Goal: Check status: Check status

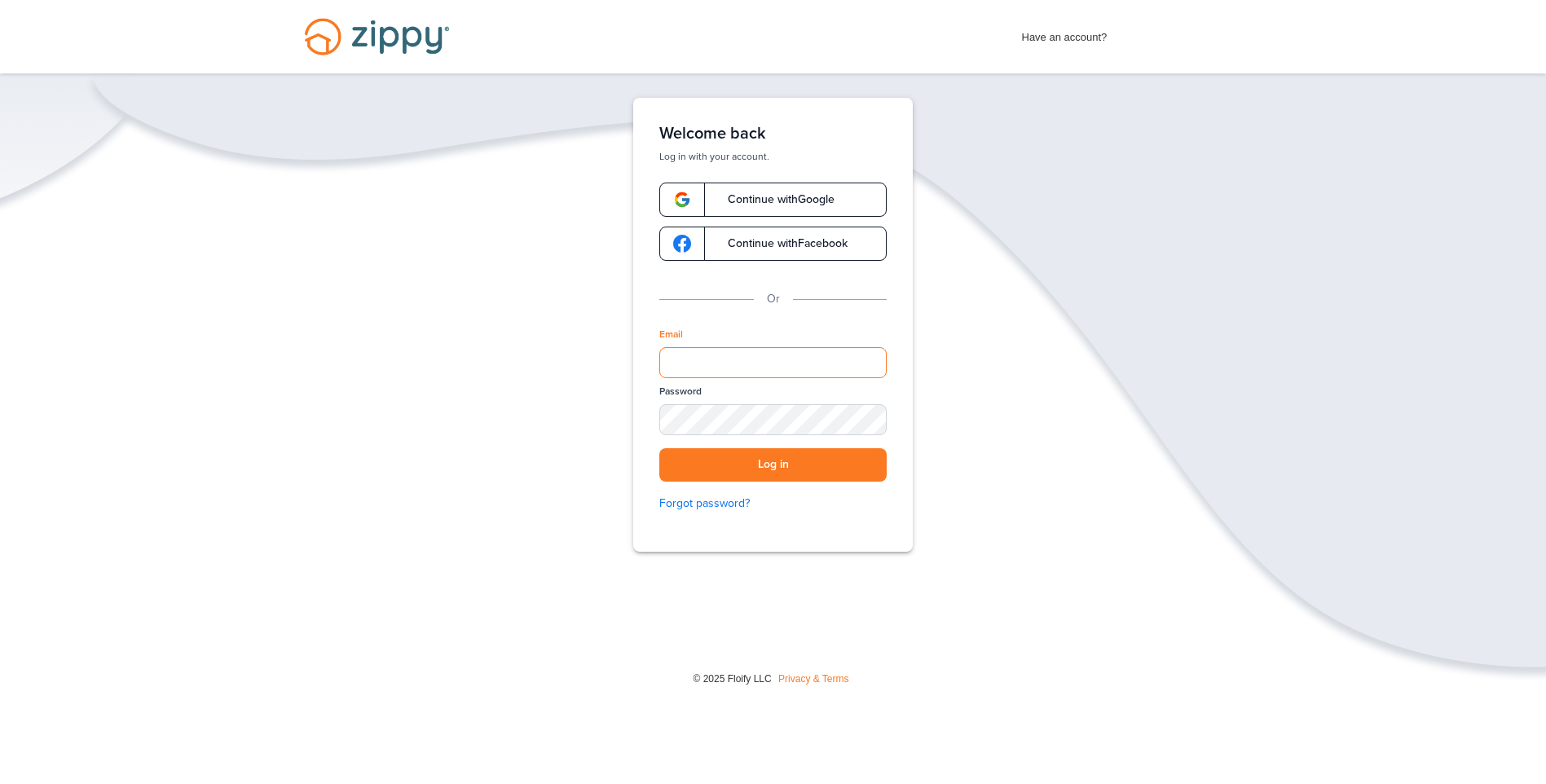
click at [728, 357] on input "Email" at bounding box center [773, 363] width 227 height 31
type input "**********"
click at [752, 451] on button "Log in" at bounding box center [773, 465] width 227 height 33
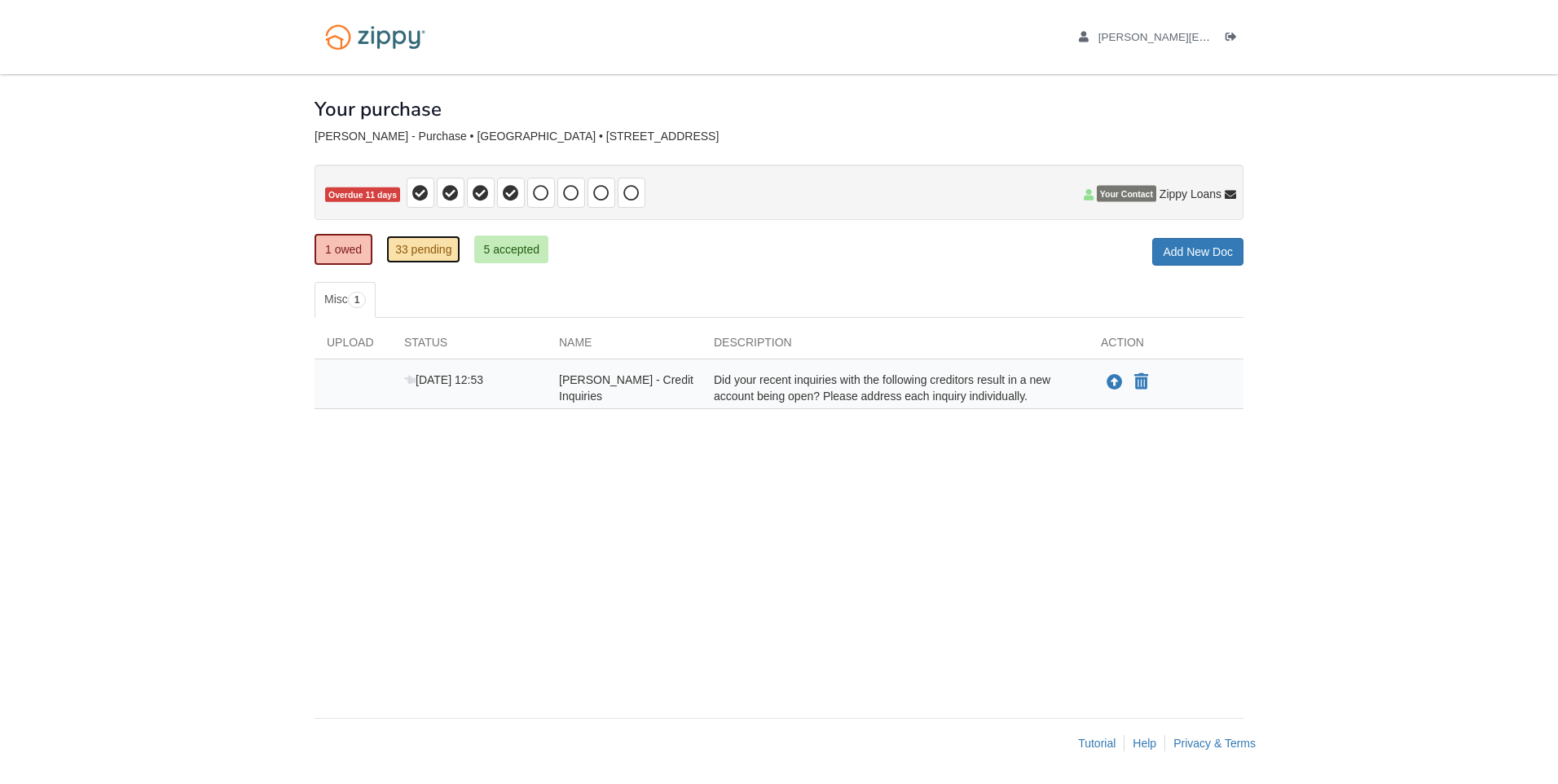
click at [398, 251] on link "33 pending" at bounding box center [423, 250] width 74 height 28
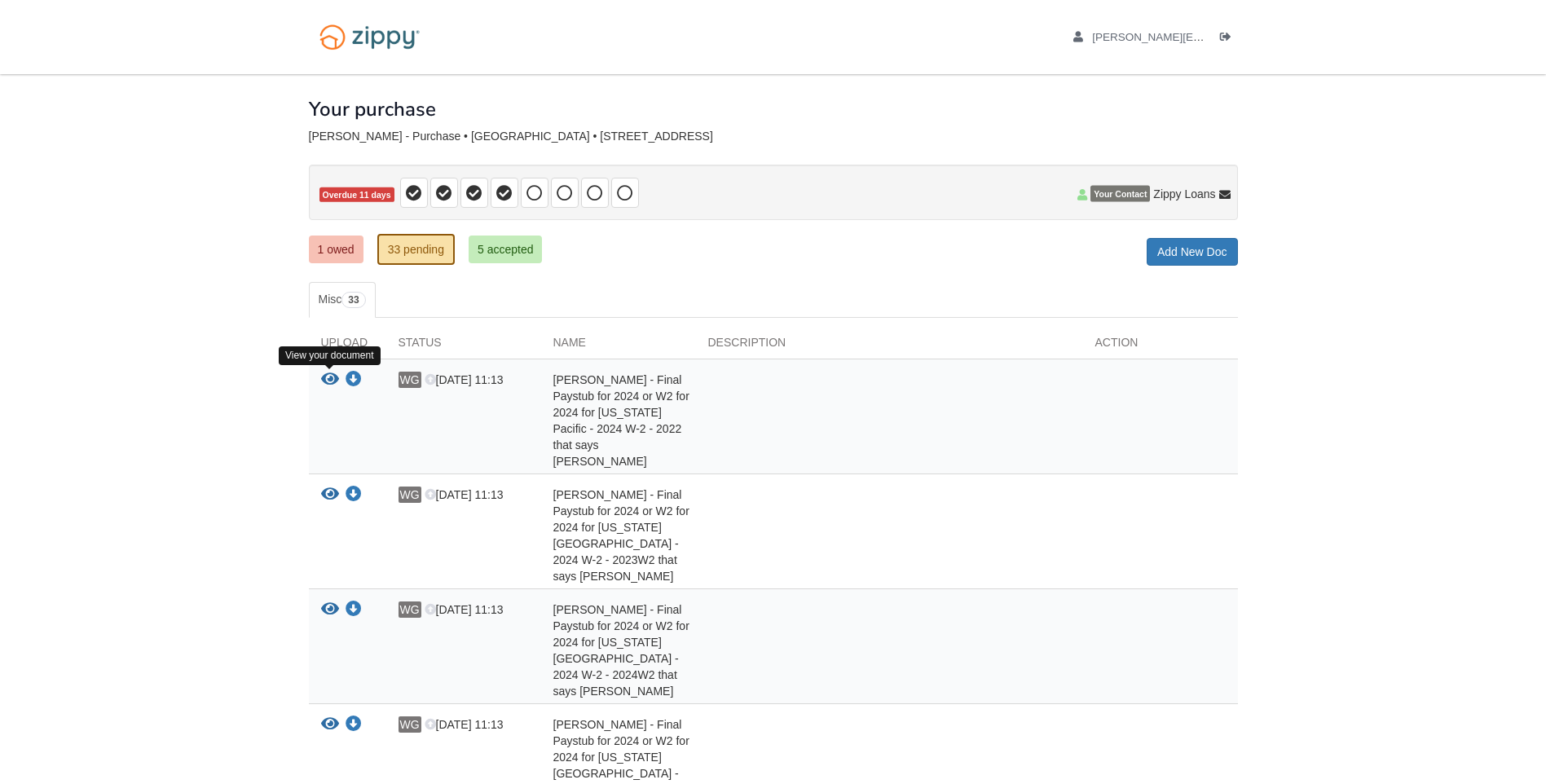
click at [326, 379] on icon "View Warren Grassman - Final Paystub for 2024 or W2 for 2024 for Georgia Pacifi…" at bounding box center [330, 379] width 18 height 17
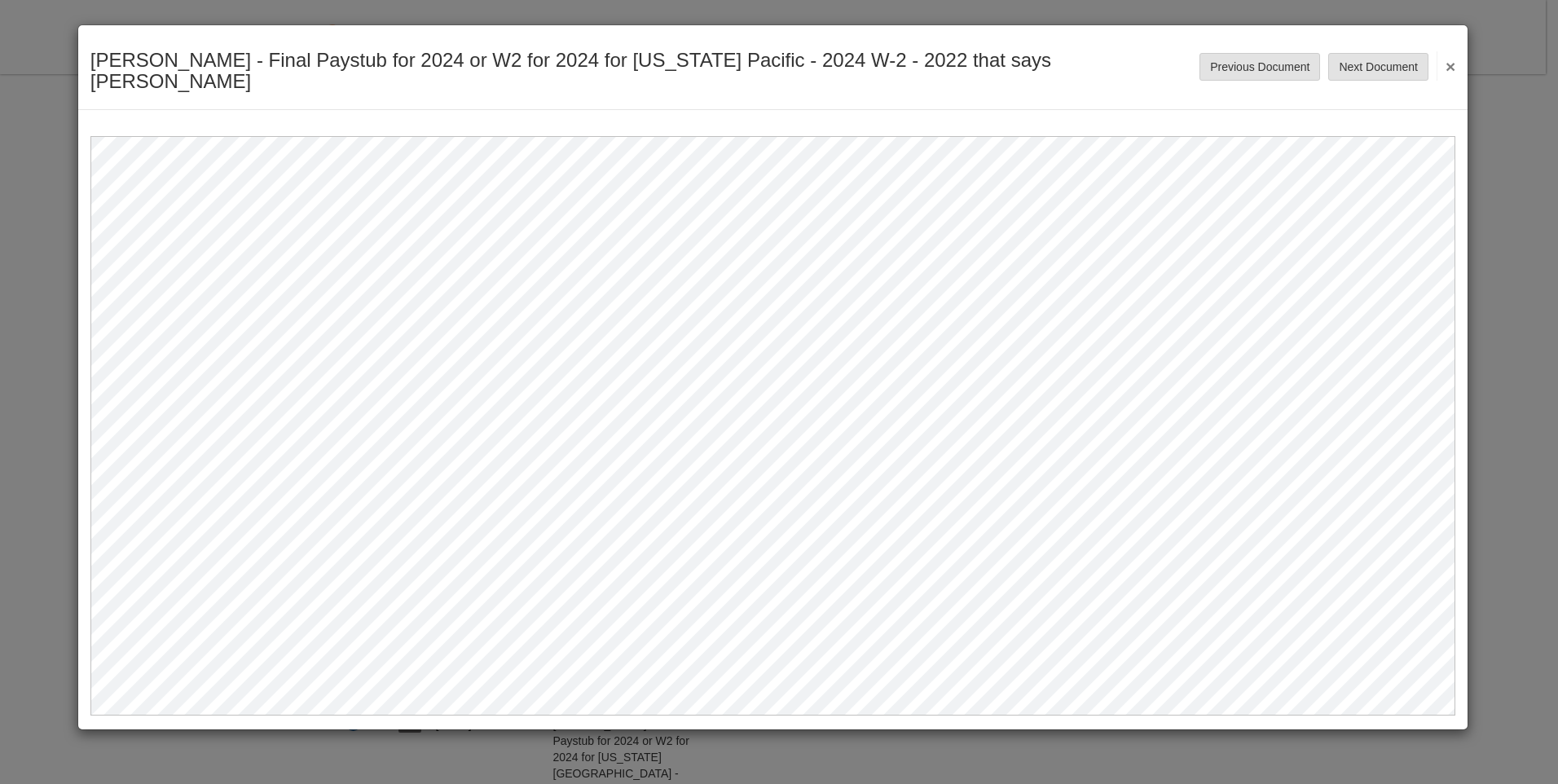
click at [1448, 56] on button "×" at bounding box center [1446, 66] width 19 height 29
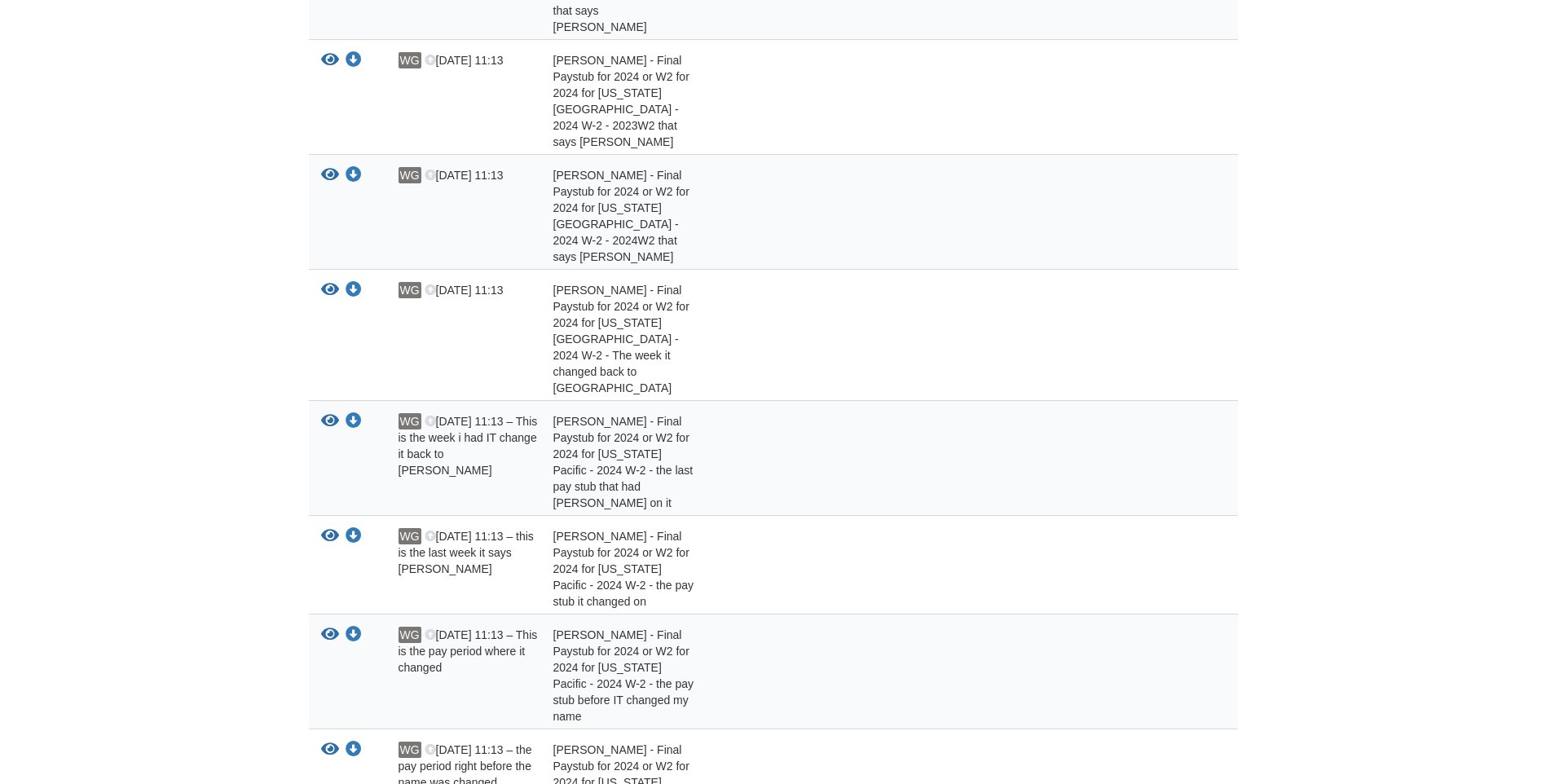
scroll to position [651, 0]
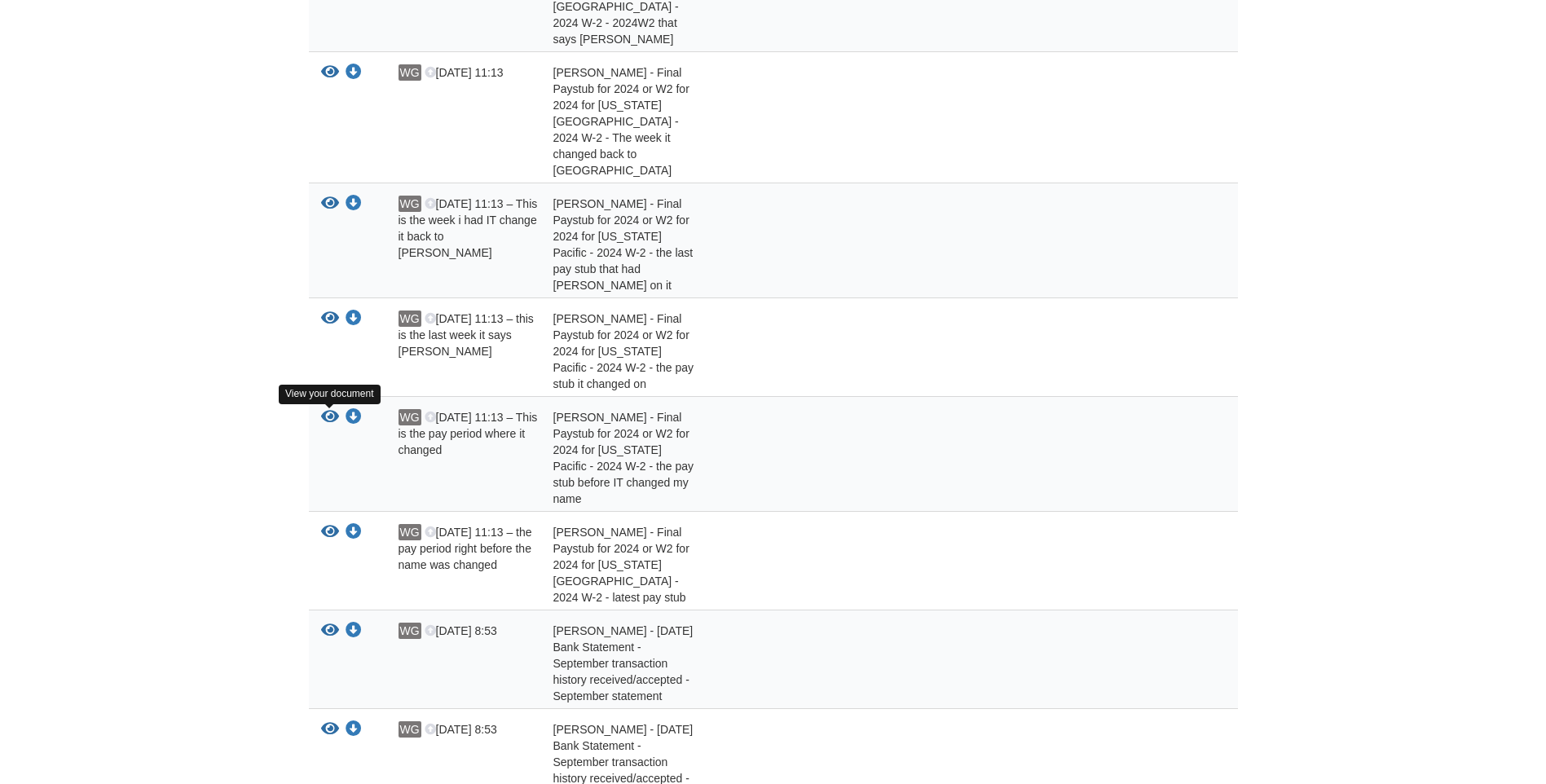
click at [323, 524] on icon "View Warren Grassman - Final Paystub for 2024 or W2 for 2024 for Georgia Pacifi…" at bounding box center [330, 532] width 18 height 17
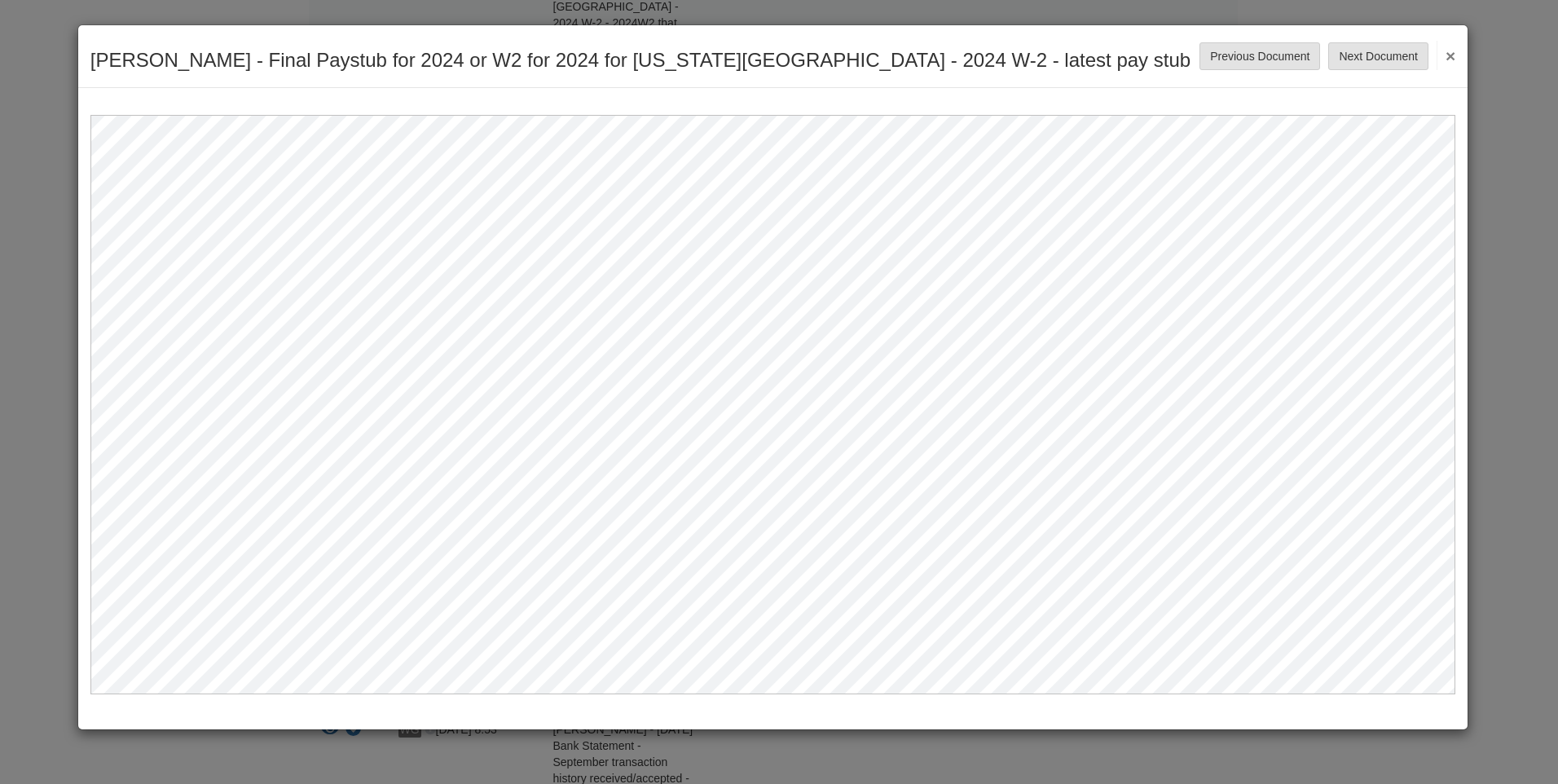
click at [1445, 59] on button "×" at bounding box center [1446, 55] width 19 height 29
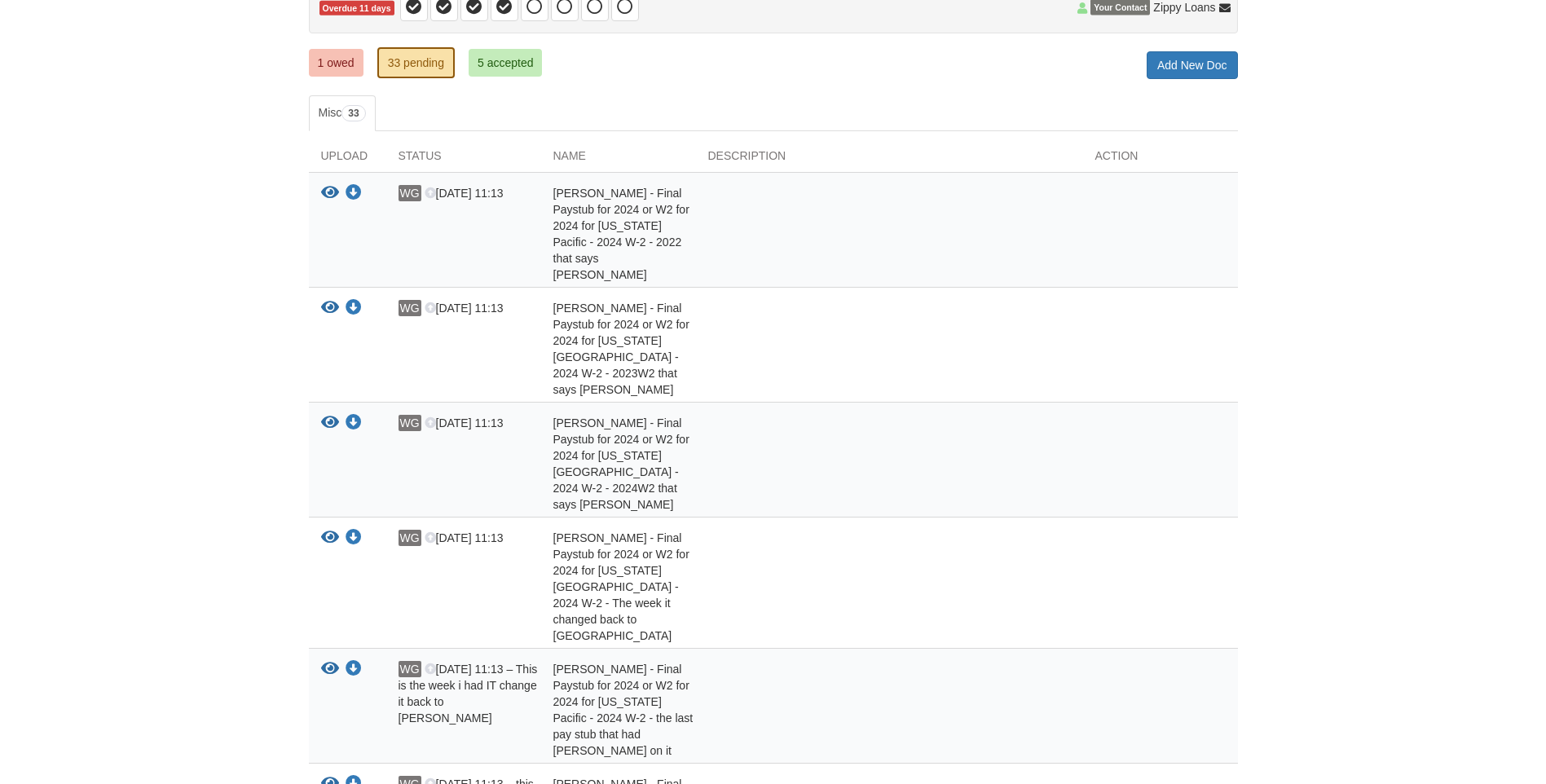
scroll to position [0, 0]
